Goal: Check status

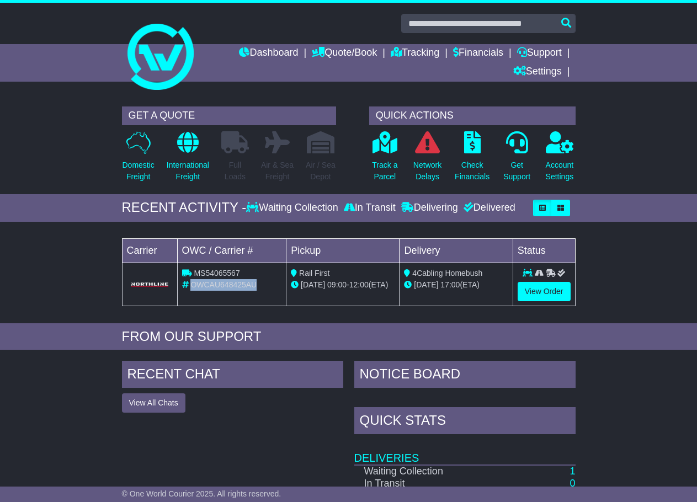
drag, startPoint x: 264, startPoint y: 282, endPoint x: 192, endPoint y: 284, distance: 71.8
click at [192, 284] on div "OWCAU648425AU" at bounding box center [232, 285] width 100 height 12
copy span "OWCAU648425AU"
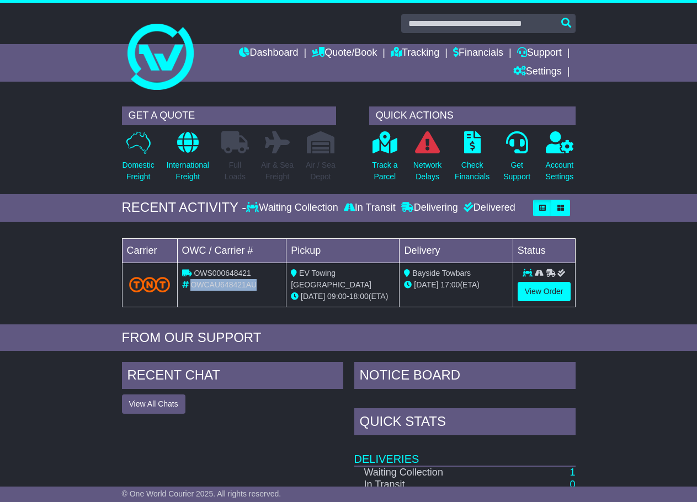
drag, startPoint x: 257, startPoint y: 284, endPoint x: 193, endPoint y: 284, distance: 64.0
click at [193, 284] on span "OWCAU648421AU" at bounding box center [223, 284] width 66 height 9
copy span "OWCAU648421AU"
drag, startPoint x: 260, startPoint y: 283, endPoint x: 190, endPoint y: 280, distance: 69.6
click at [190, 280] on div "OWCAU648430AU" at bounding box center [232, 285] width 100 height 12
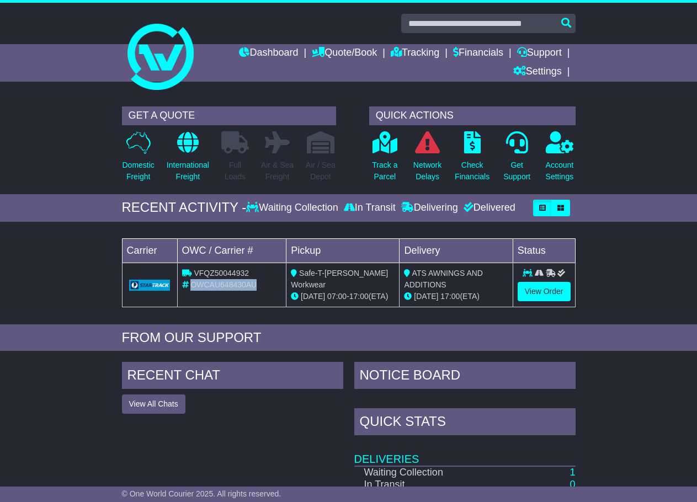
copy span "OWCAU648430AU"
